Goal: Transaction & Acquisition: Obtain resource

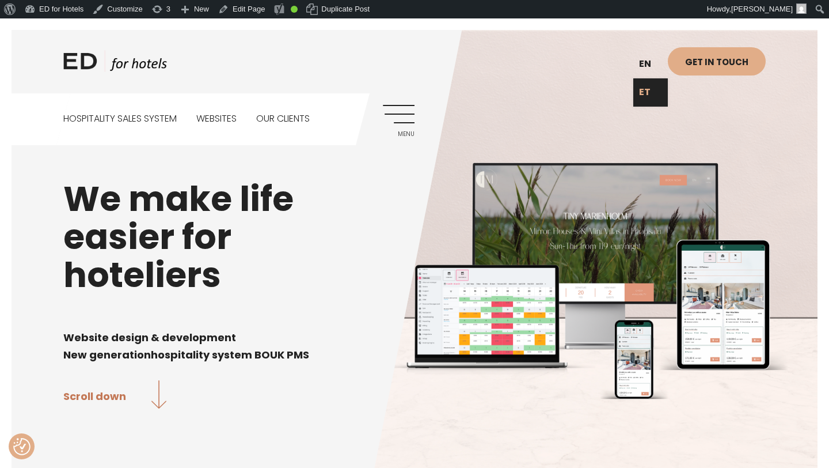
click at [647, 90] on link "ET" at bounding box center [650, 92] width 35 height 28
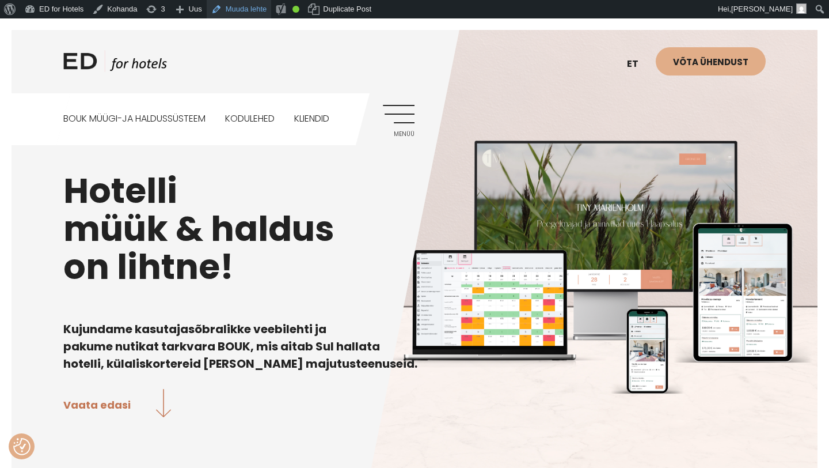
click at [250, 11] on link "Muuda lehte" at bounding box center [239, 9] width 65 height 18
click at [399, 104] on div "ED HOTELS et EN Võta ühendust BOUK MÜÜGI-JA HALDUSSÜSTEEM Kodulehed Kliendid Me…" at bounding box center [415, 81] width 726 height 127
click at [398, 113] on link "Menüü" at bounding box center [399, 121] width 32 height 32
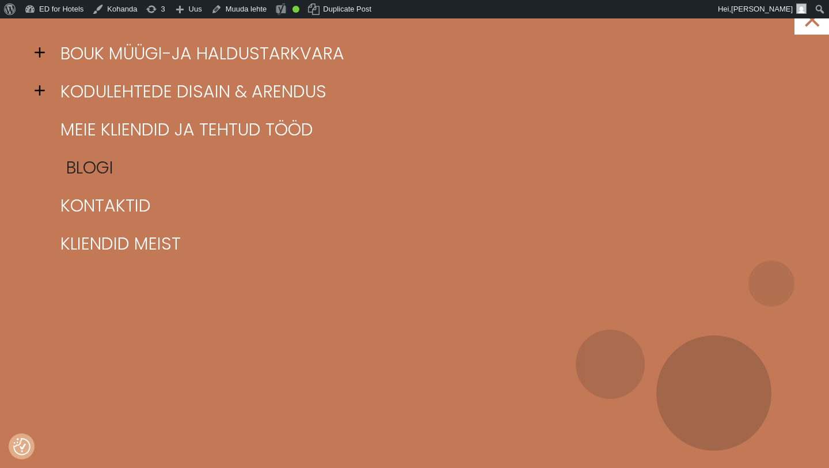
click at [105, 166] on link "Blogi" at bounding box center [429, 168] width 743 height 38
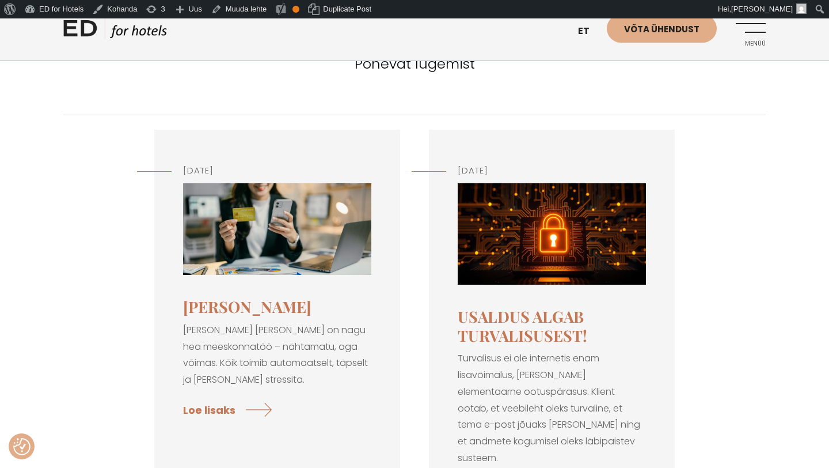
scroll to position [112, 0]
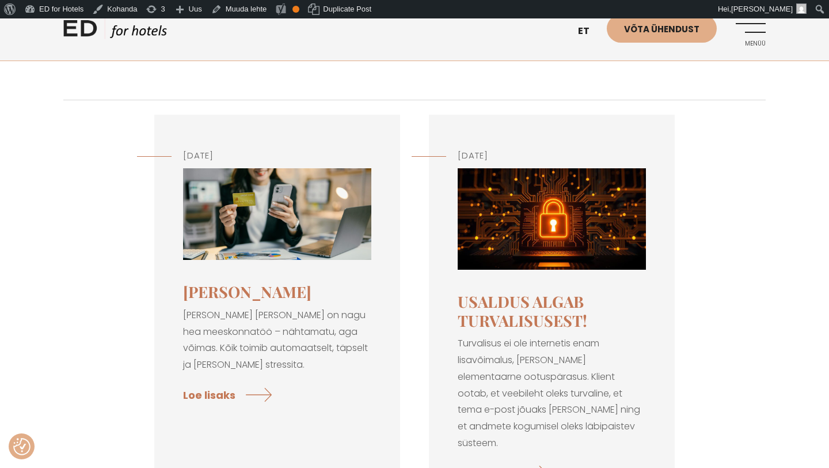
click at [291, 234] on img at bounding box center [277, 214] width 188 height 92
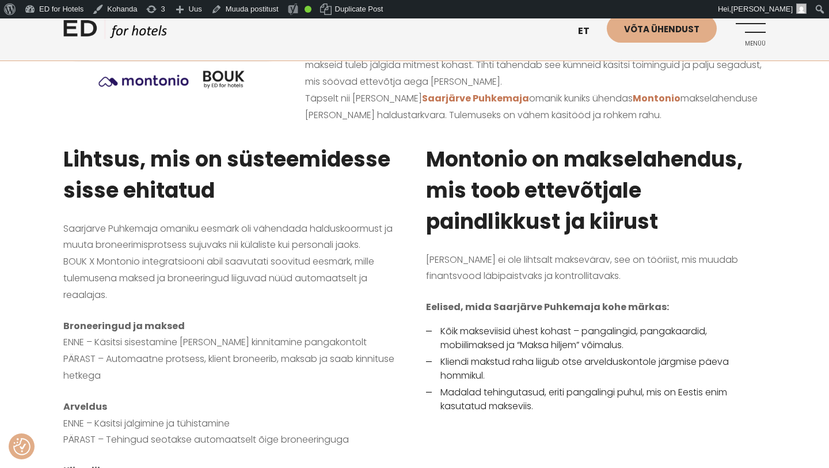
scroll to position [339, 0]
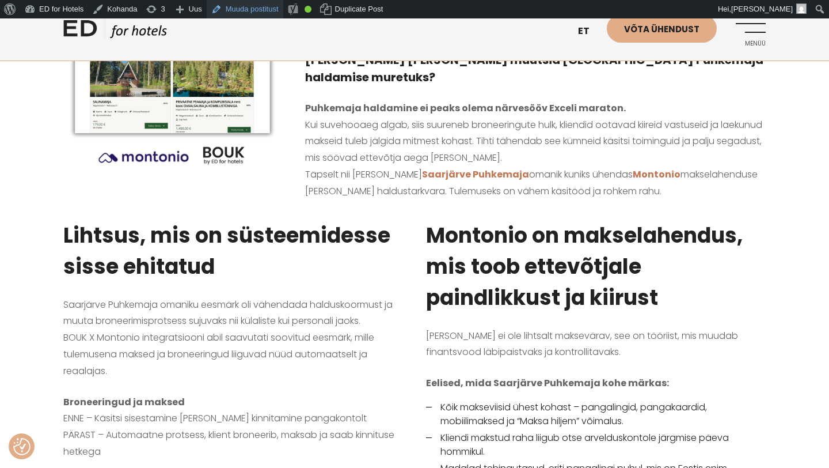
click at [259, 8] on link "Muuda postitust" at bounding box center [245, 9] width 77 height 18
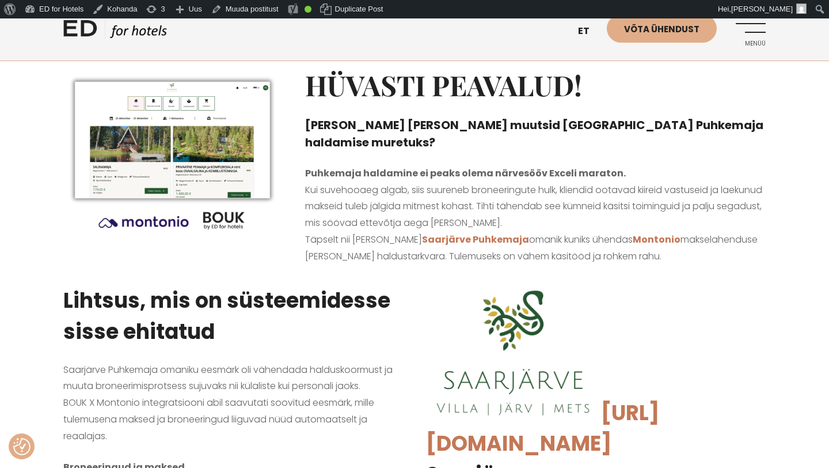
scroll to position [270, 0]
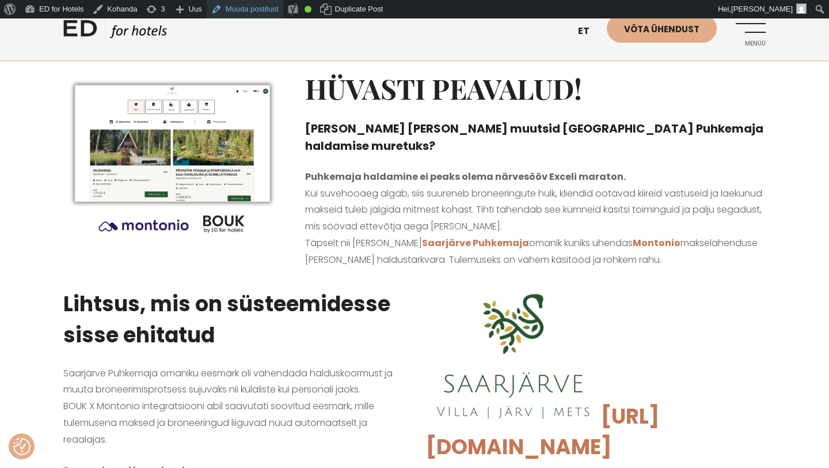
click at [242, 13] on link "Muuda postitust" at bounding box center [245, 9] width 77 height 18
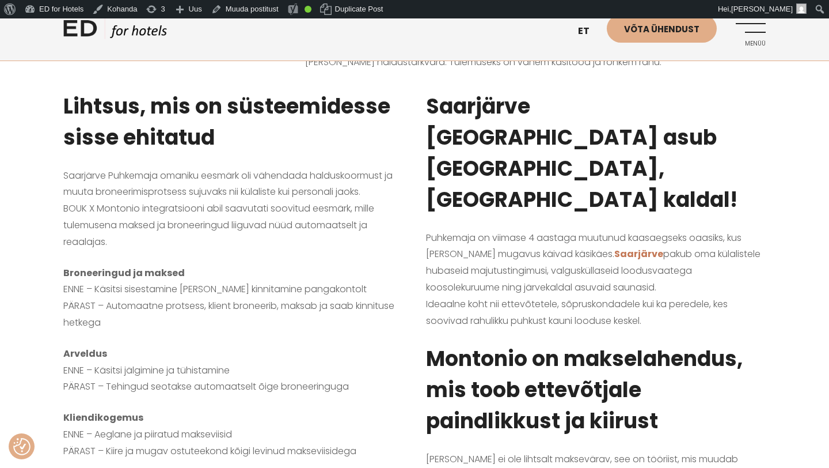
scroll to position [457, 0]
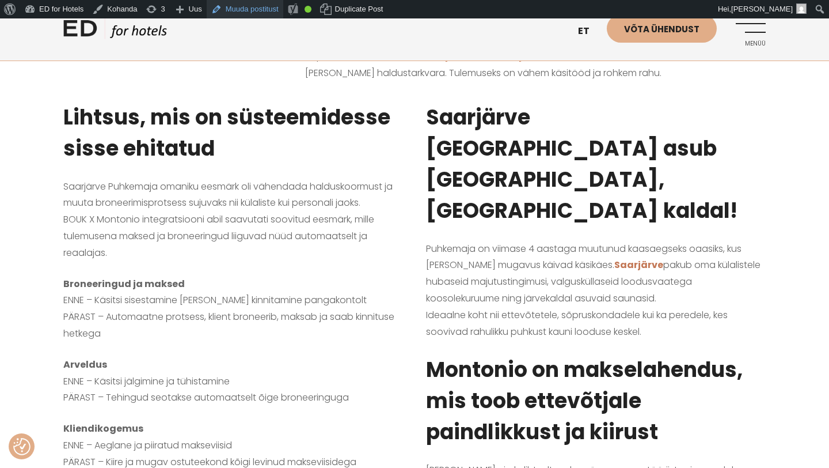
click at [253, 9] on link "Muuda postitust" at bounding box center [245, 9] width 77 height 18
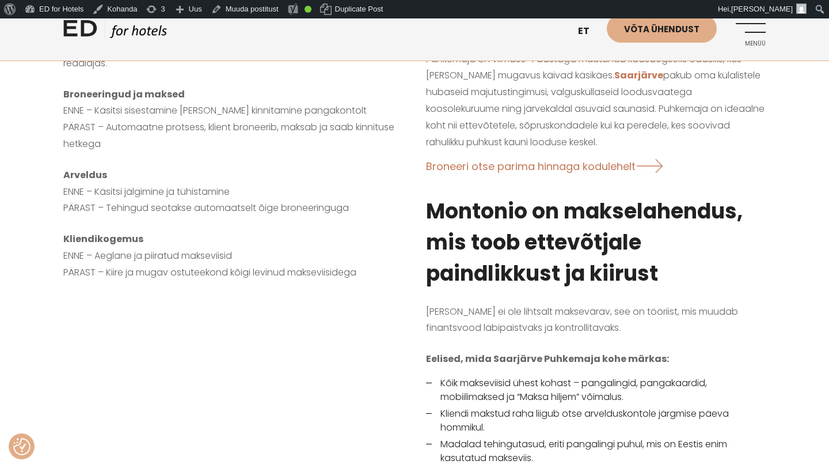
scroll to position [647, 0]
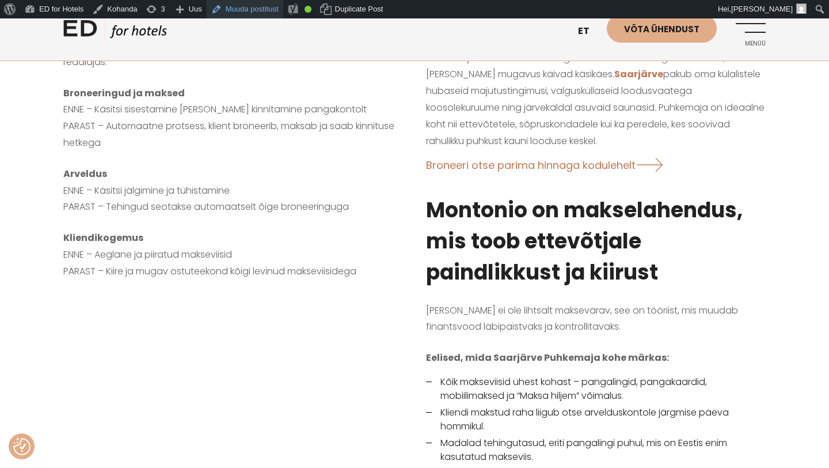
click at [256, 10] on link "Muuda postitust" at bounding box center [245, 9] width 77 height 18
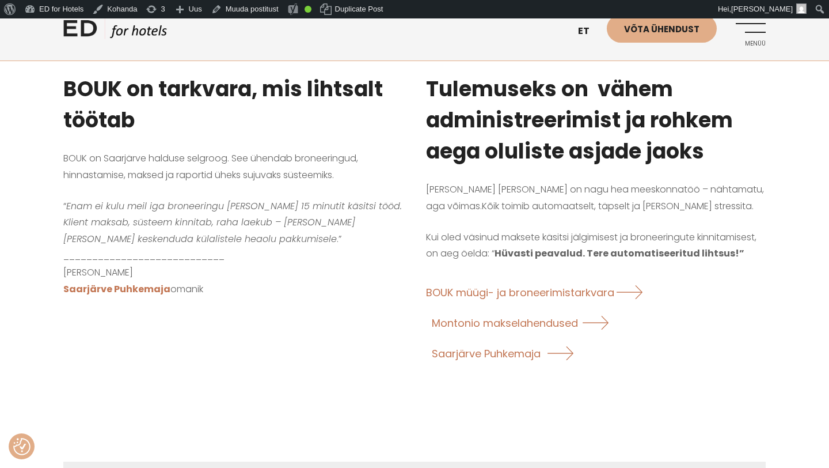
scroll to position [1063, 0]
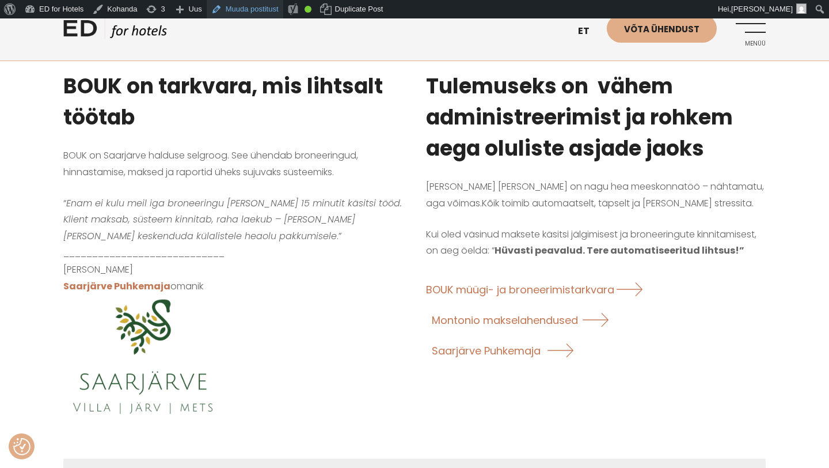
click at [261, 9] on link "Muuda postitust" at bounding box center [245, 9] width 77 height 18
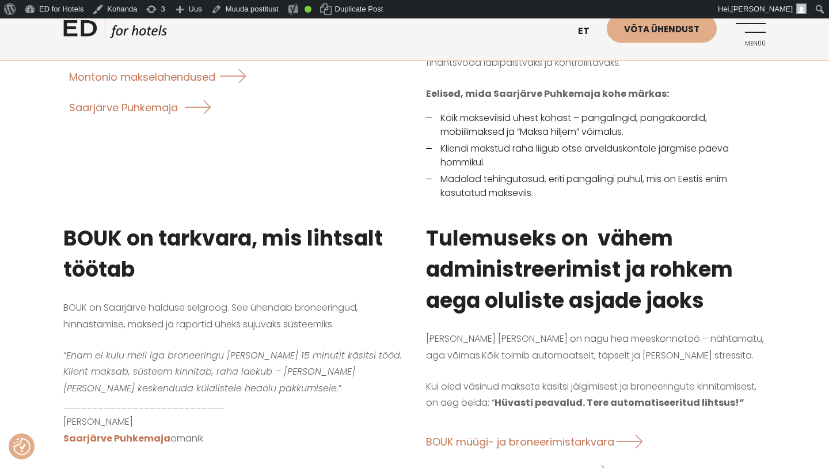
scroll to position [918, 0]
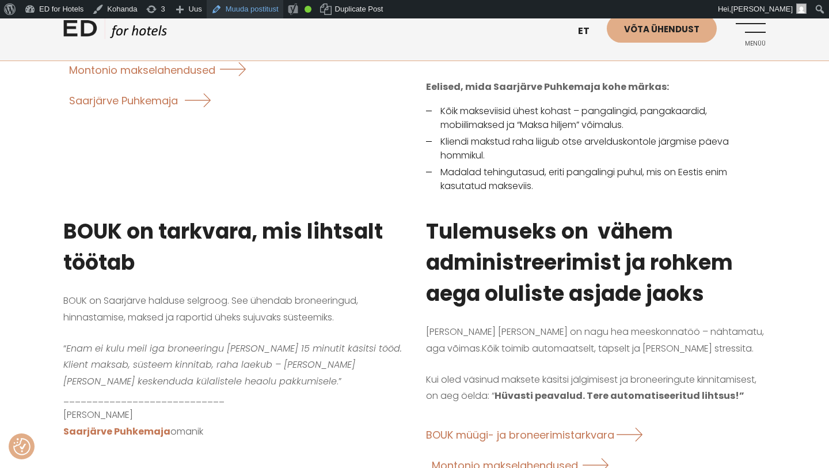
click at [253, 13] on link "Muuda postitust" at bounding box center [245, 9] width 77 height 18
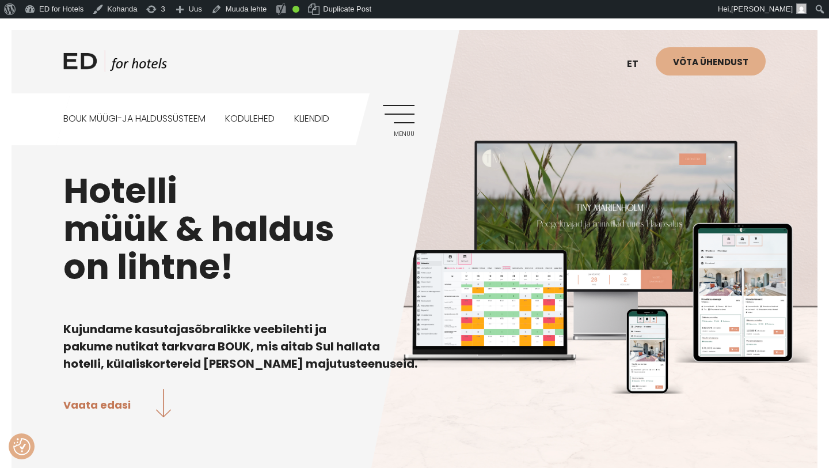
click at [399, 117] on link "Menüü" at bounding box center [399, 121] width 32 height 32
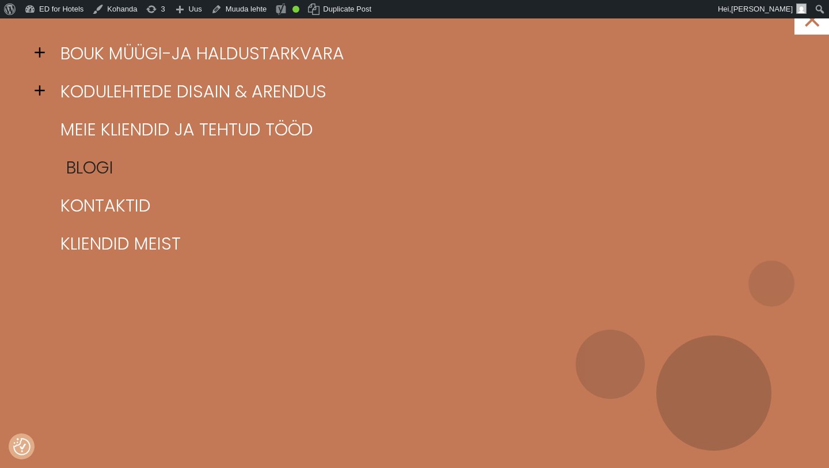
click at [111, 165] on link "Blogi" at bounding box center [429, 168] width 743 height 38
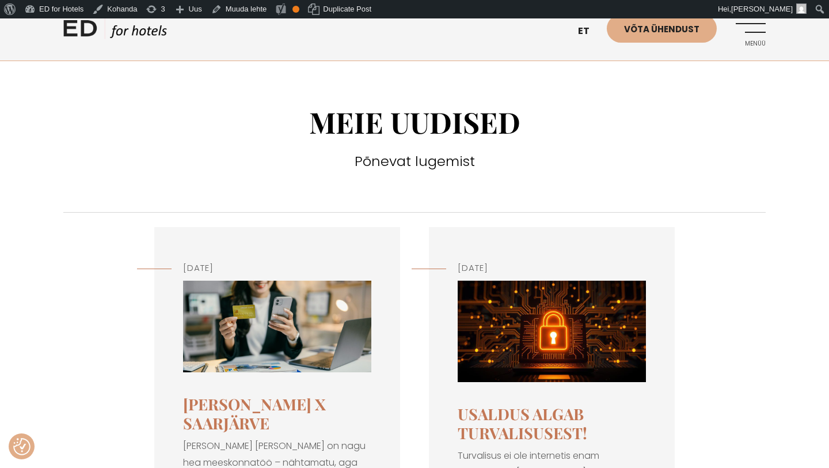
click at [263, 358] on img at bounding box center [277, 326] width 188 height 92
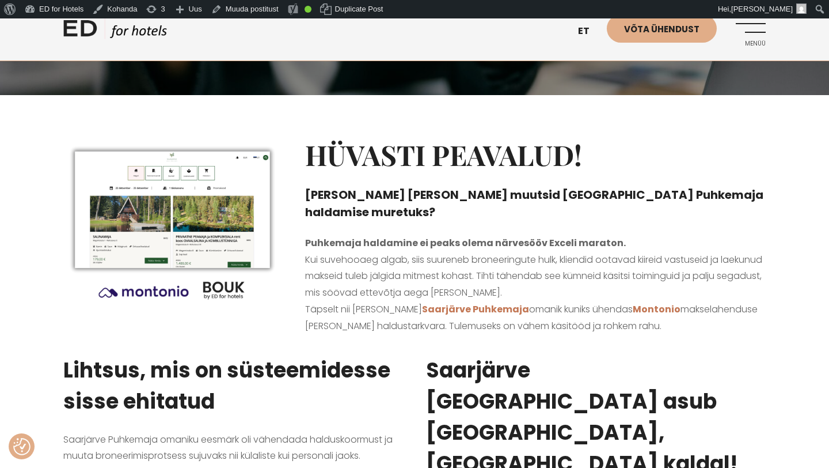
scroll to position [208, 0]
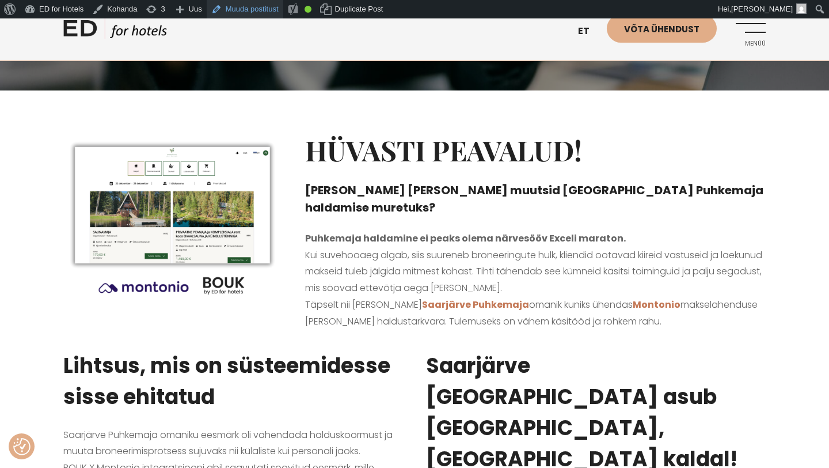
click at [269, 16] on link "Muuda postitust" at bounding box center [245, 9] width 77 height 18
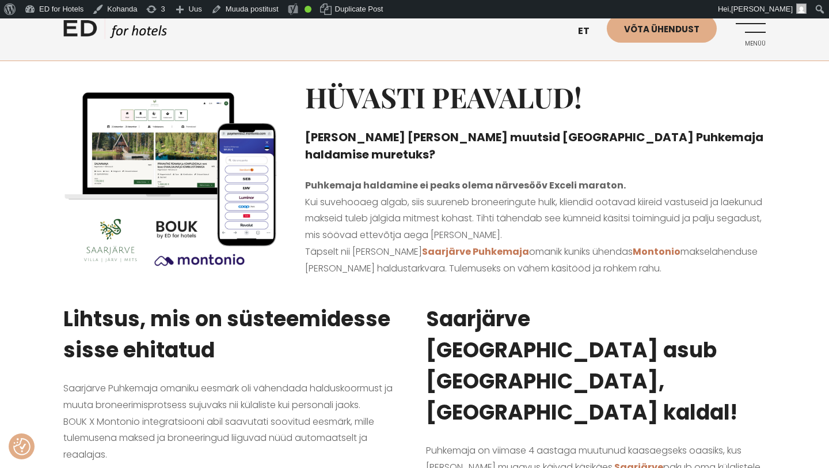
scroll to position [273, 0]
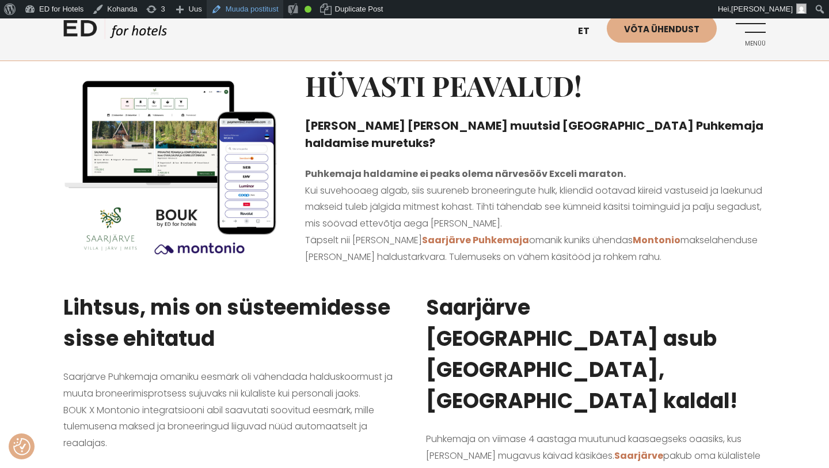
click at [250, 11] on link "Muuda postitust" at bounding box center [245, 9] width 77 height 18
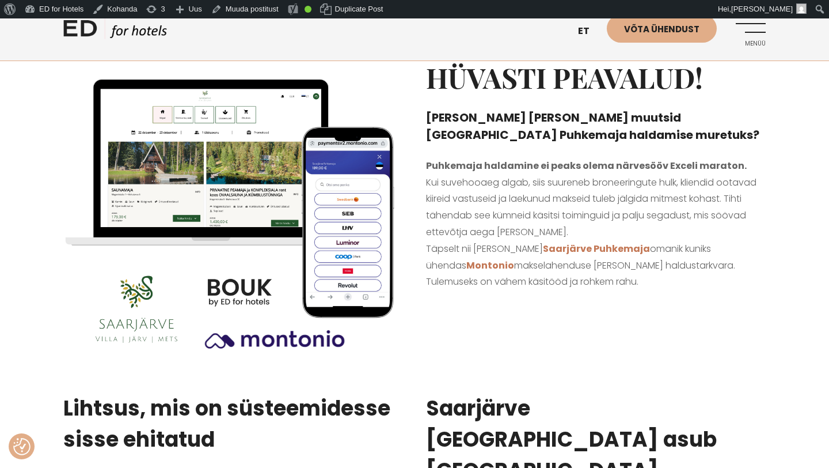
scroll to position [282, 0]
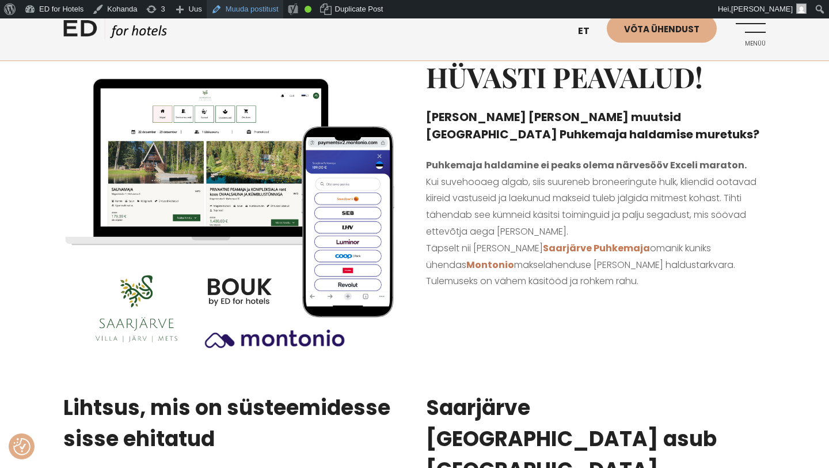
click at [253, 8] on link "Muuda postitust" at bounding box center [245, 9] width 77 height 18
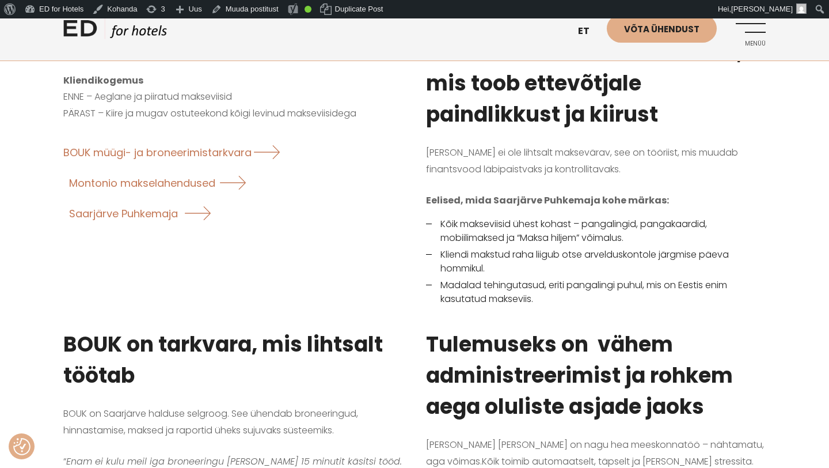
scroll to position [917, 0]
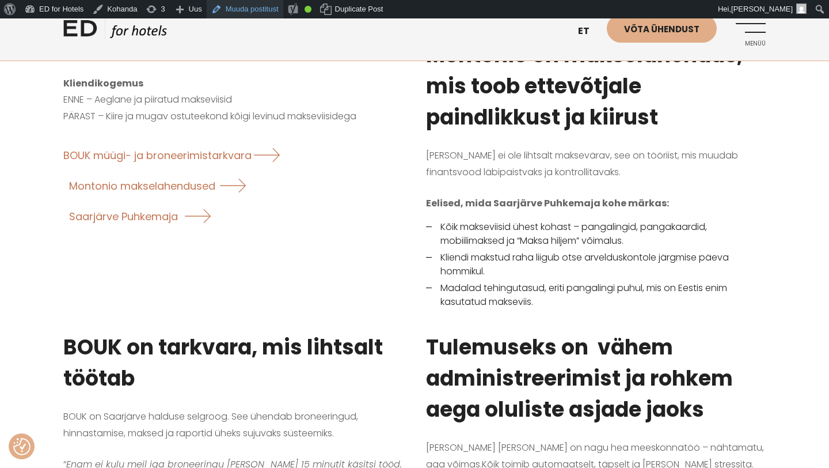
click at [265, 9] on link "Muuda postitust" at bounding box center [245, 9] width 77 height 18
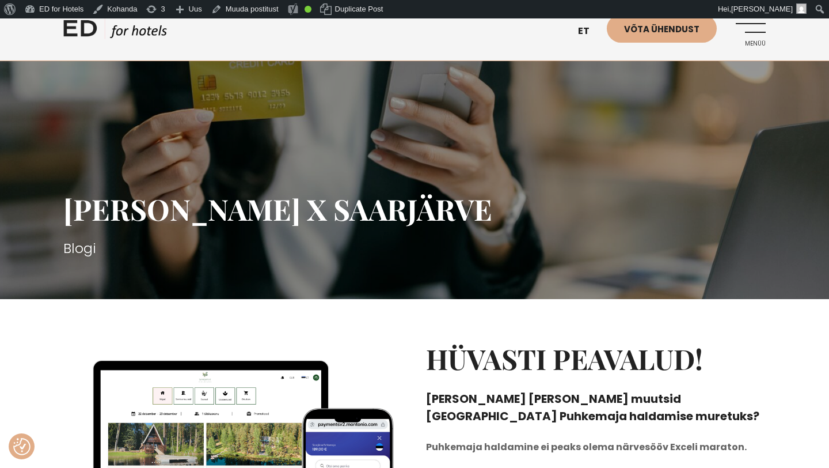
click at [751, 30] on link "Menüü" at bounding box center [750, 30] width 32 height 32
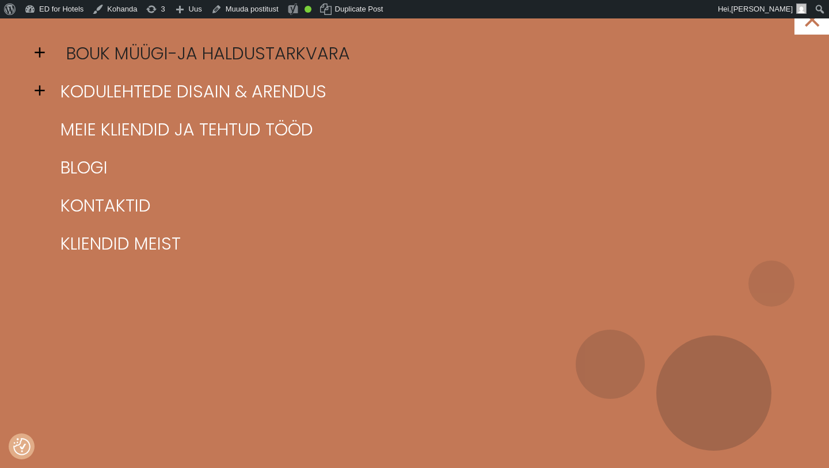
click at [234, 48] on link "BOUK müügi-ja haldustarkvara" at bounding box center [429, 54] width 743 height 38
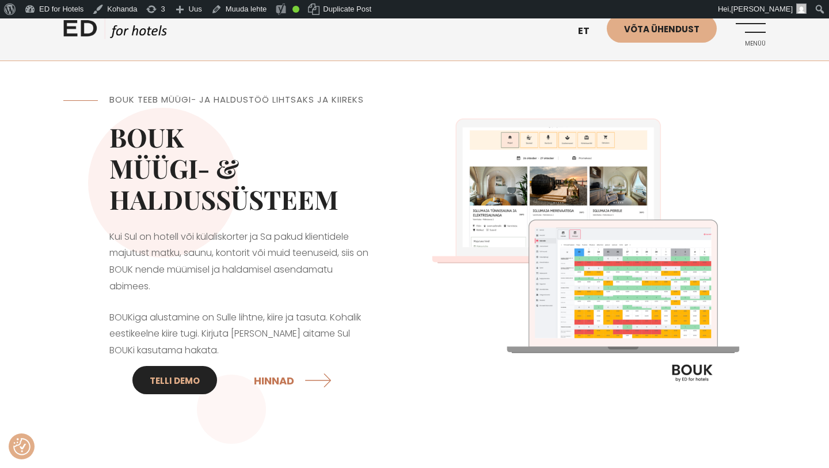
click at [164, 381] on link "Telli DEMO" at bounding box center [174, 380] width 85 height 28
